Goal: Book appointment/travel/reservation

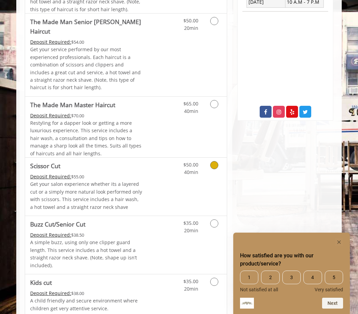
scroll to position [305, 0]
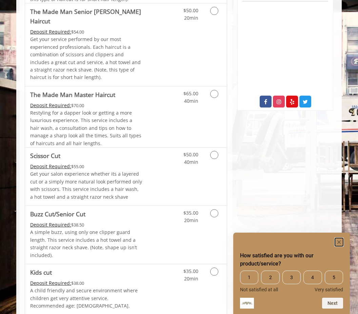
click at [339, 242] on icon "Hide survey" at bounding box center [338, 241] width 3 height 3
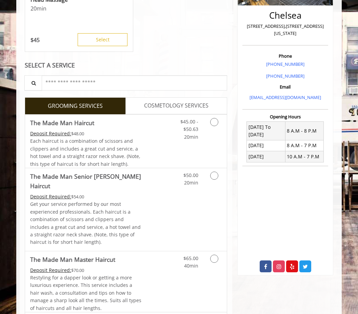
scroll to position [136, 0]
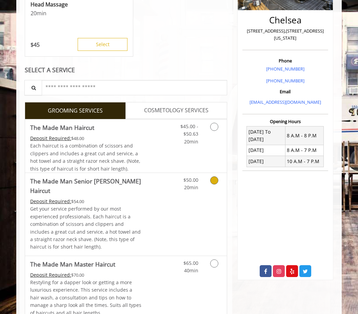
click at [128, 205] on p "Get your service performed by our most experienced professionals. Each haircut …" at bounding box center [86, 227] width 113 height 45
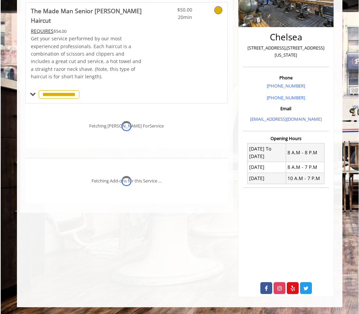
scroll to position [118, 0]
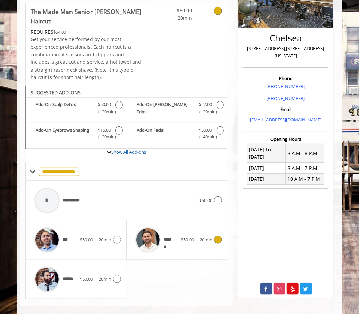
click at [180, 234] on div "***** $50.00 | 20min" at bounding box center [177, 240] width 90 height 32
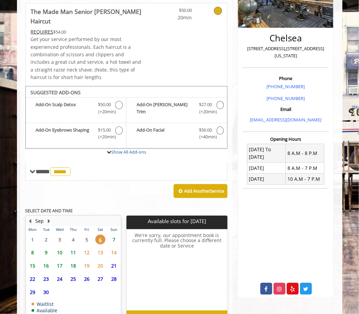
scroll to position [148, 0]
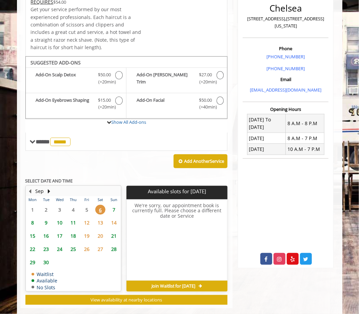
click at [114, 205] on span "7" at bounding box center [114, 210] width 10 height 10
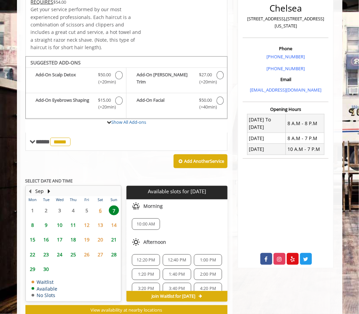
scroll to position [158, 0]
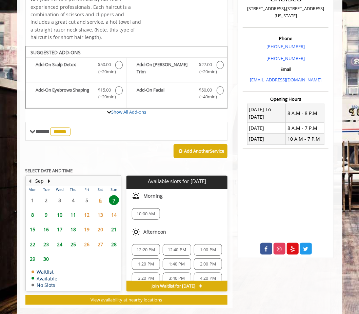
click at [148, 247] on span "12:20 PM" at bounding box center [146, 249] width 19 height 5
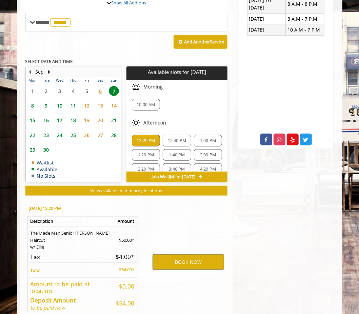
scroll to position [284, 0]
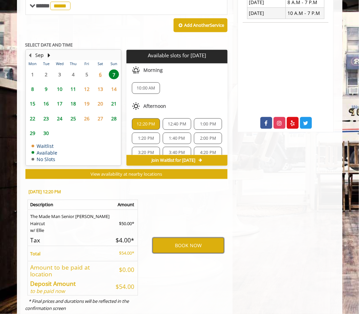
click at [177, 238] on button "BOOK NOW" at bounding box center [189, 246] width 72 height 16
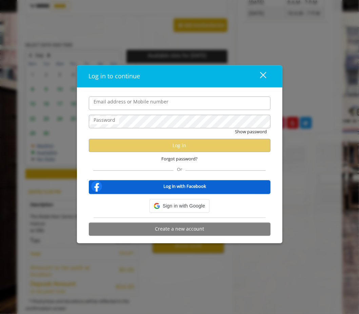
type input "**********"
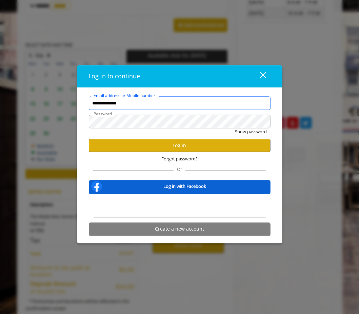
scroll to position [0, 0]
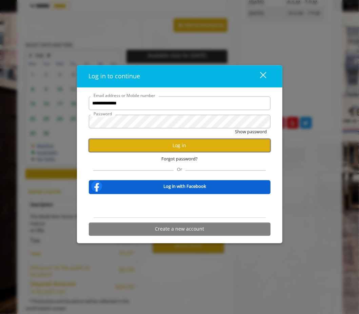
click at [168, 146] on button "Log in" at bounding box center [180, 145] width 182 height 13
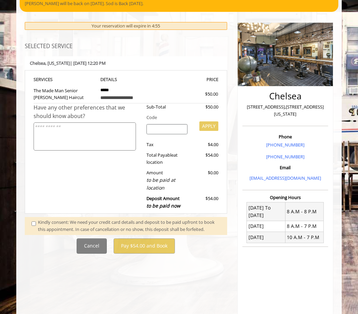
scroll to position [68, 0]
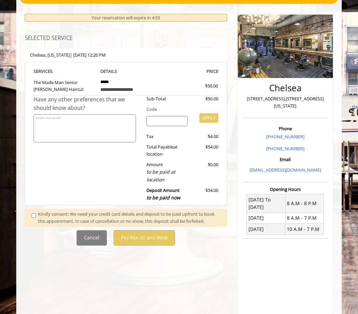
click at [44, 216] on div "Kindly consent: We need your credit card details and deposit to be paid upfront…" at bounding box center [129, 218] width 182 height 14
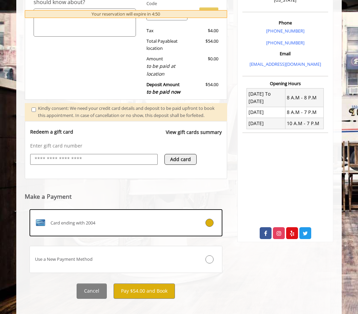
scroll to position [188, 0]
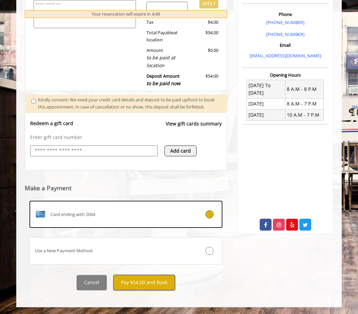
click at [148, 285] on button "Pay $54.00 and Book" at bounding box center [144, 282] width 61 height 15
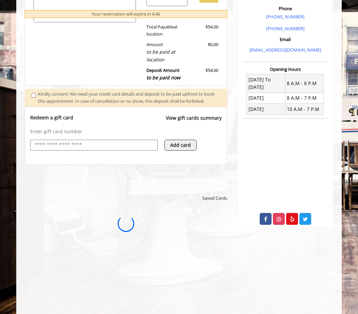
scroll to position [0, 0]
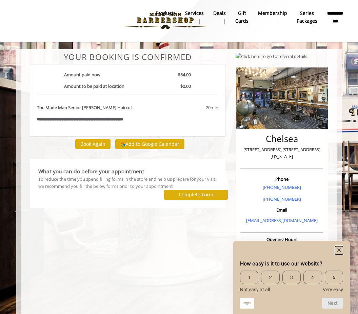
click at [339, 250] on icon "Hide survey" at bounding box center [338, 250] width 3 height 3
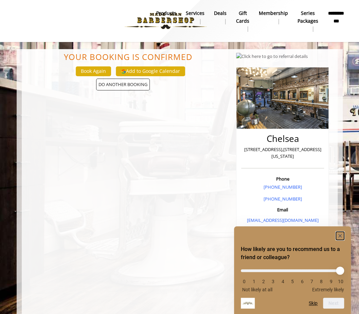
click at [341, 234] on icon "Hide survey" at bounding box center [339, 236] width 8 height 8
